Goal: Task Accomplishment & Management: Complete application form

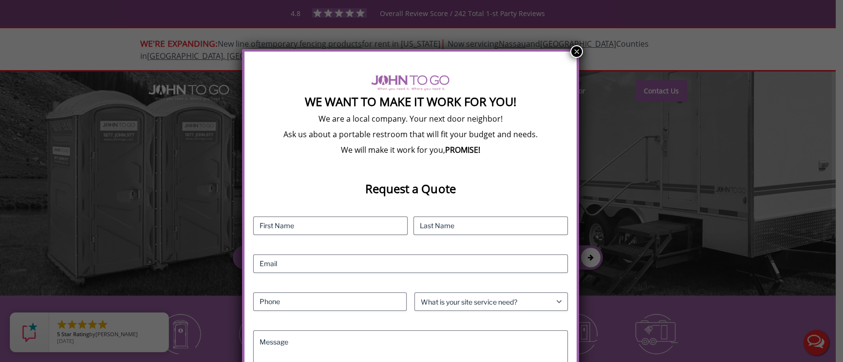
click at [583, 50] on div "We Want To Make It Work For You! We are a local company. Your next door neighbo…" at bounding box center [421, 181] width 843 height 362
click at [576, 50] on button "×" at bounding box center [576, 51] width 13 height 13
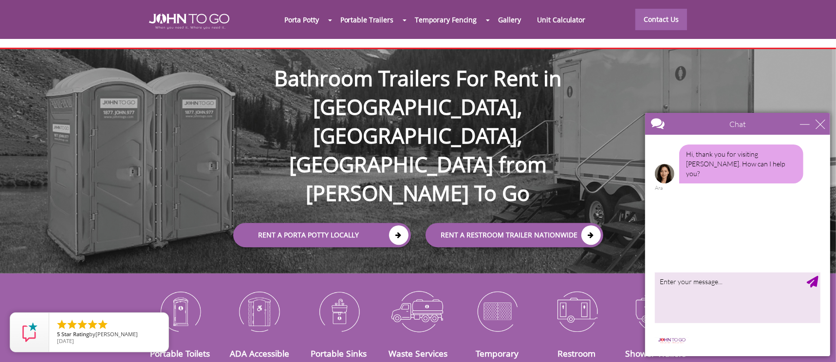
scroll to position [44, 0]
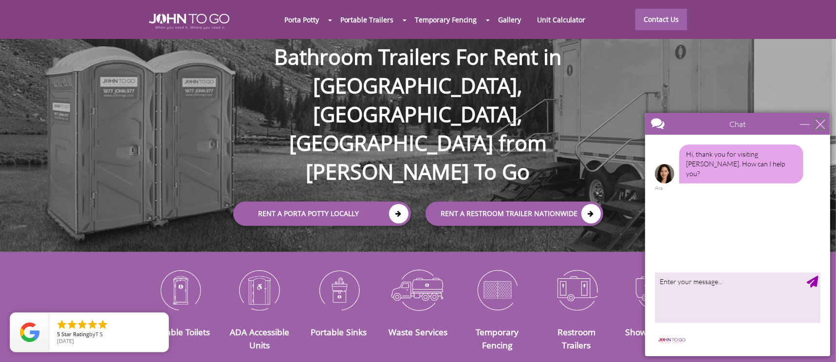
click at [818, 122] on div "close" at bounding box center [820, 124] width 10 height 10
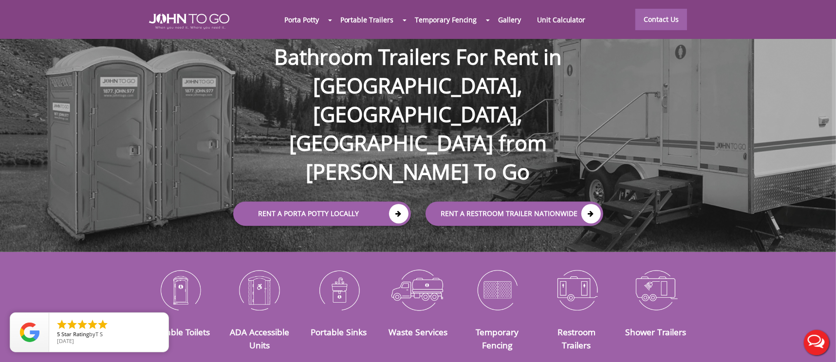
scroll to position [0, 0]
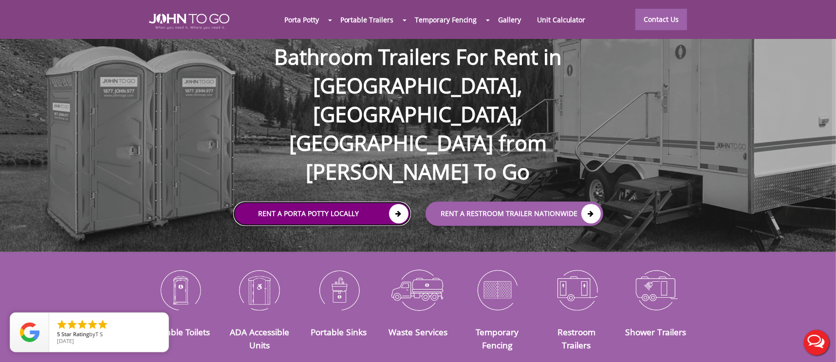
click at [367, 202] on link "Rent a Porta Potty Locally" at bounding box center [322, 214] width 178 height 24
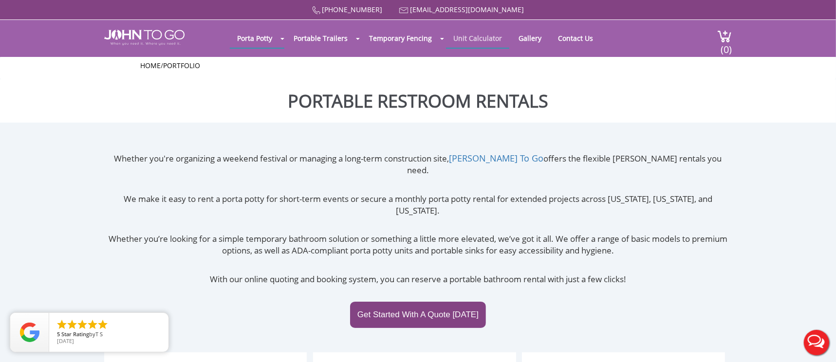
click at [479, 38] on link "Unit Calculator" at bounding box center [477, 38] width 63 height 19
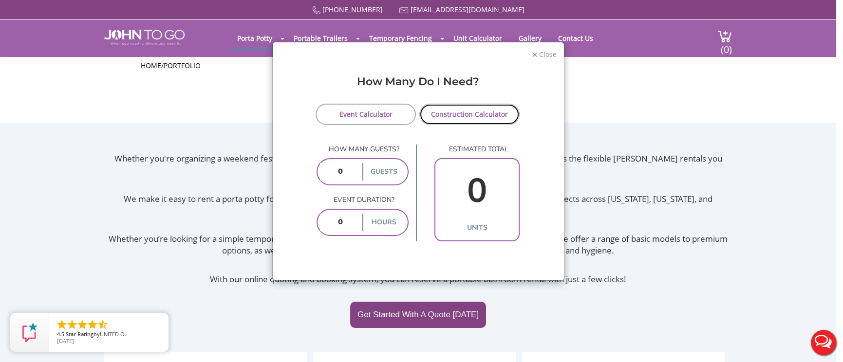
click at [443, 117] on link "Construction Calculator" at bounding box center [469, 114] width 101 height 21
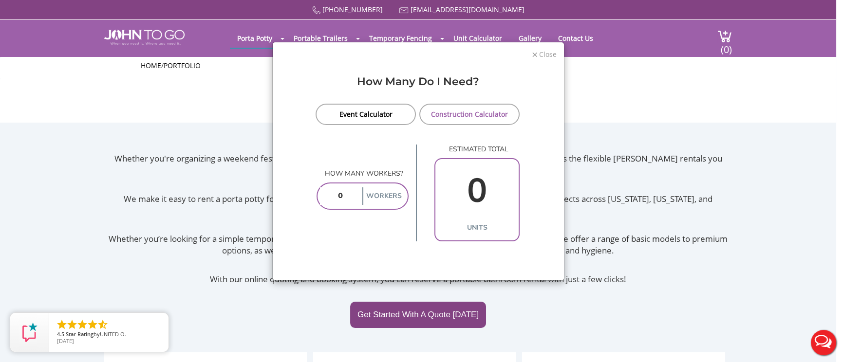
click at [540, 52] on span "Close" at bounding box center [547, 53] width 19 height 9
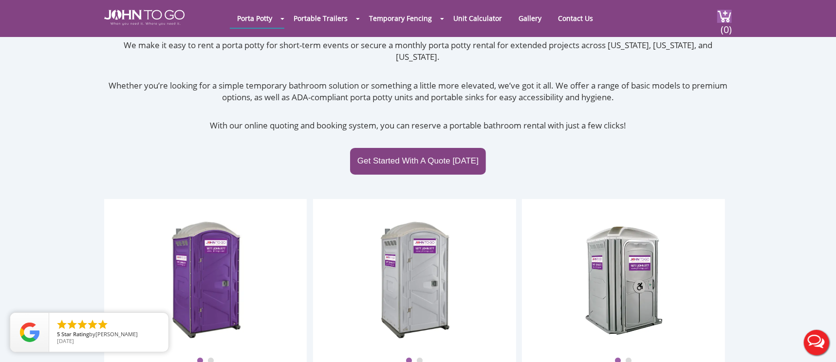
scroll to position [132, 0]
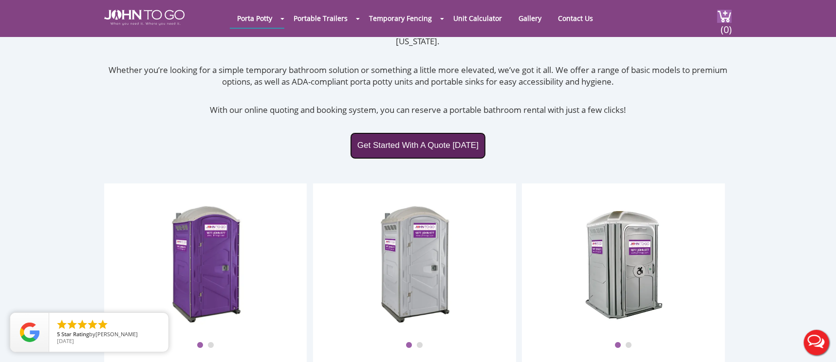
click at [410, 132] on link "Get Started With A Quote Today" at bounding box center [418, 145] width 136 height 26
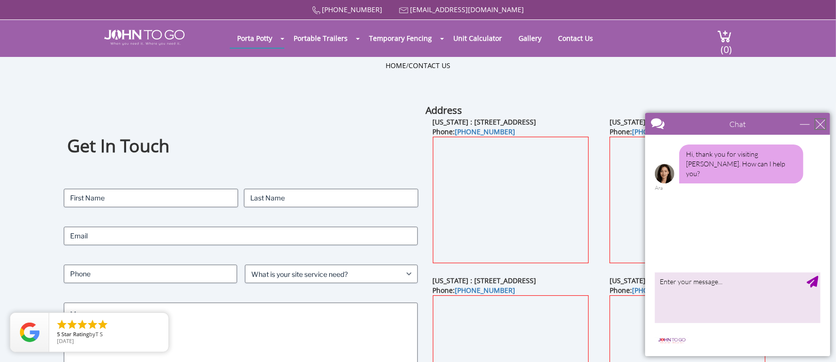
click at [824, 127] on div "close" at bounding box center [820, 124] width 10 height 10
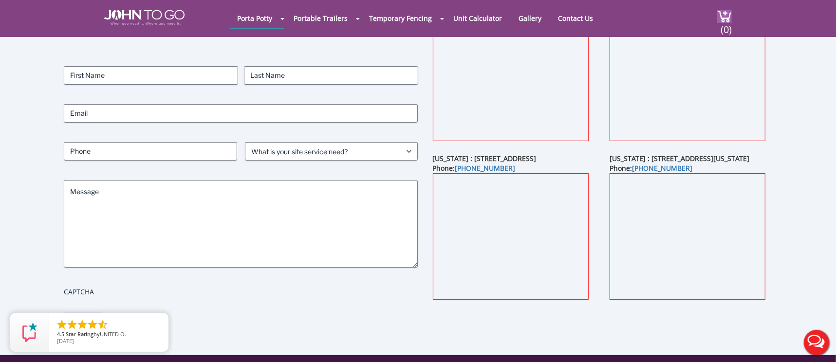
scroll to position [88, 0]
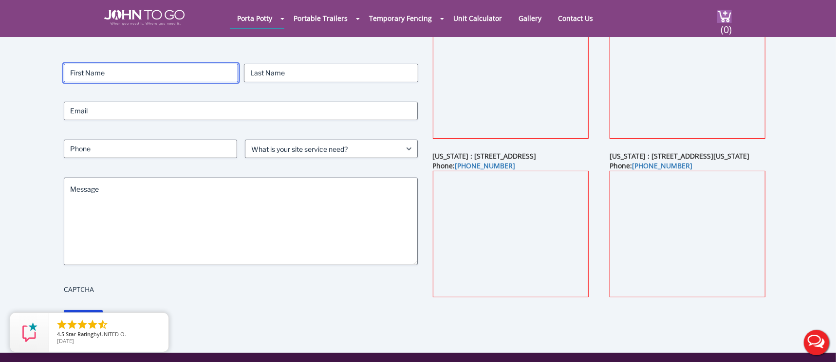
click at [171, 70] on input "First" at bounding box center [151, 73] width 174 height 19
type input "[PERSON_NAME]"
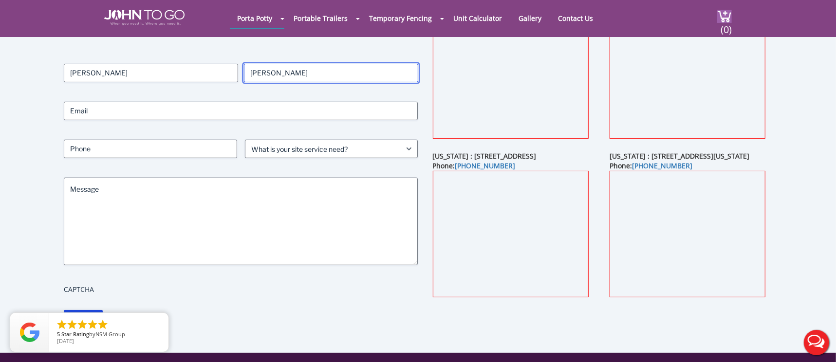
type input "[PERSON_NAME]"
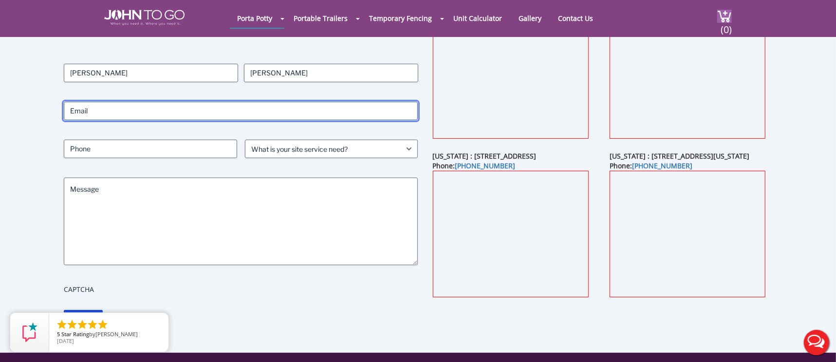
type input "[EMAIL_ADDRESS][DOMAIN_NAME]"
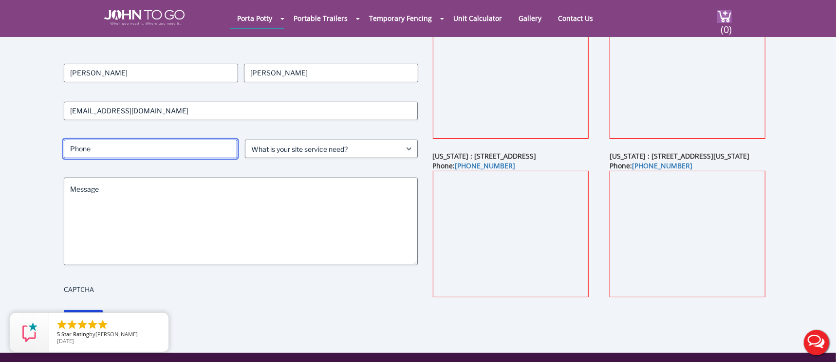
click at [107, 146] on input "Phone (Required)" at bounding box center [150, 149] width 173 height 19
type input "2392739839"
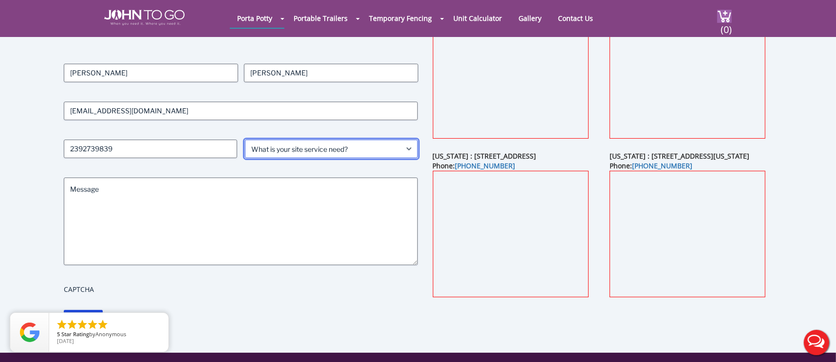
click at [262, 143] on select "What is your site service need? Consumer Construction - Commercial Construction…" at bounding box center [331, 149] width 173 height 19
select select "Construction - Residential"
click at [245, 140] on select "What is your site service need? Consumer Construction - Commercial Construction…" at bounding box center [331, 149] width 173 height 19
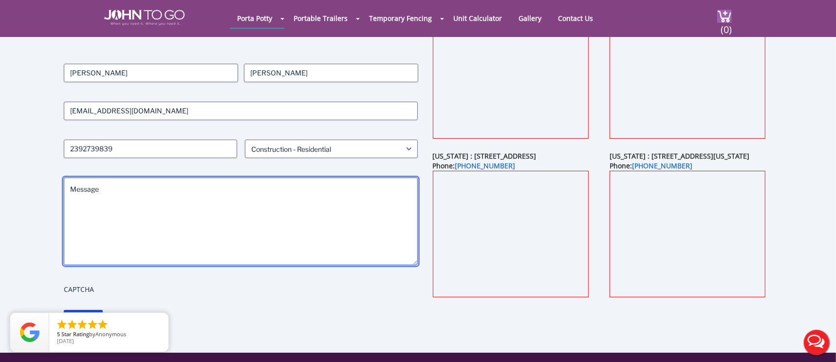
click at [290, 195] on textarea "Message" at bounding box center [241, 222] width 354 height 88
click at [204, 187] on textarea "Message" at bounding box center [241, 222] width 354 height 88
type textarea "h"
type textarea "H"
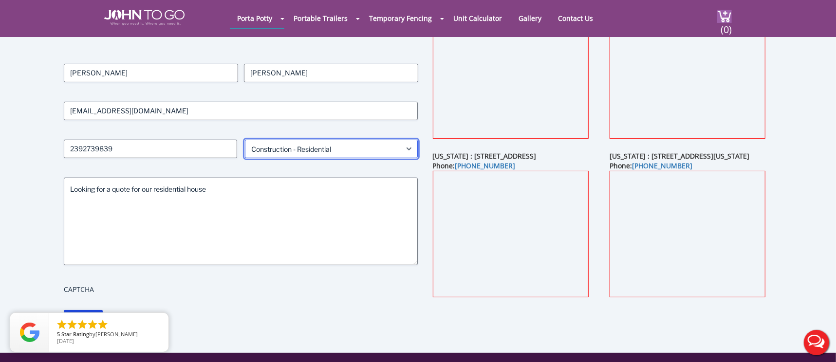
click at [314, 152] on select "What is your site service need? Consumer Construction - Commercial Construction…" at bounding box center [331, 149] width 173 height 19
click at [245, 140] on select "What is your site service need? Consumer Construction - Commercial Construction…" at bounding box center [331, 149] width 173 height 19
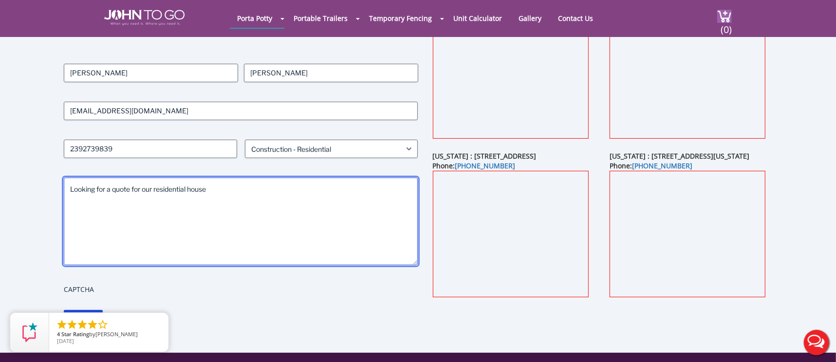
click at [284, 192] on textarea "Looking for a quote for our residential house" at bounding box center [241, 222] width 354 height 88
click at [284, 191] on textarea "Looking for a quote for our residential house" at bounding box center [241, 222] width 354 height 88
click at [286, 190] on textarea "Looking for a quote for our residential house" at bounding box center [241, 222] width 354 height 88
click at [345, 191] on textarea "Looking for a quote for our residential house build at" at bounding box center [241, 222] width 354 height 88
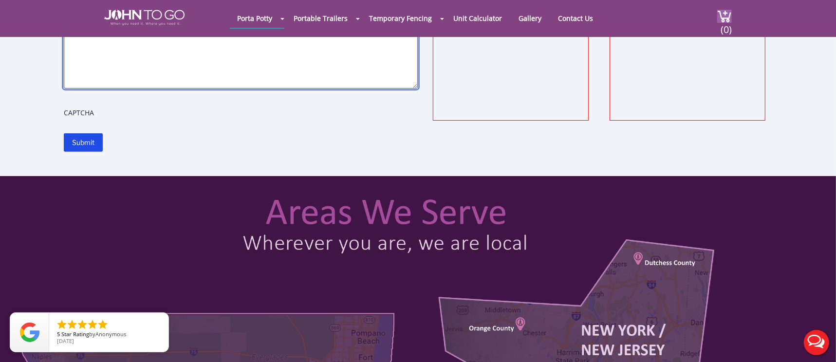
scroll to position [265, 0]
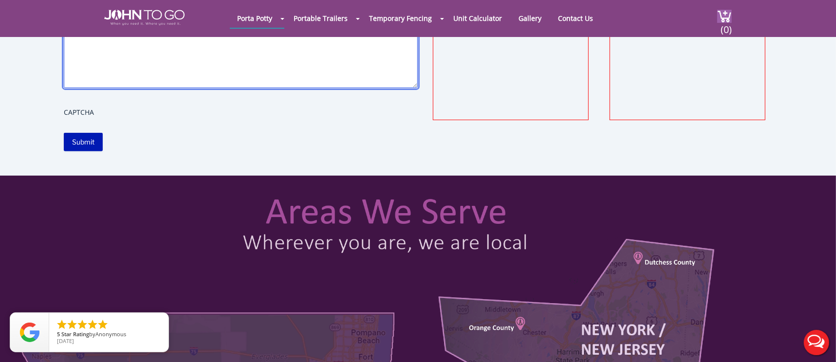
type textarea "Looking for a quote for our residential house build at [STREET_ADDRESS]. Please…"
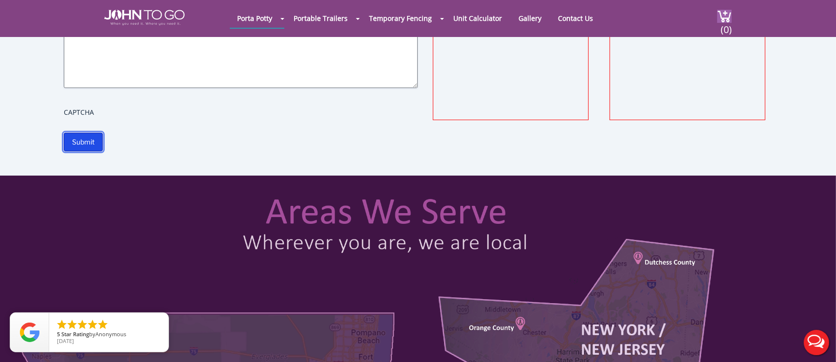
click at [79, 137] on input "Submit" at bounding box center [83, 142] width 39 height 19
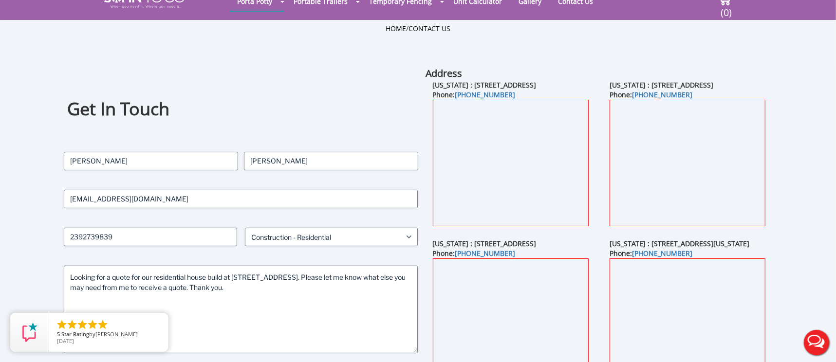
scroll to position [132, 0]
